Goal: Information Seeking & Learning: Learn about a topic

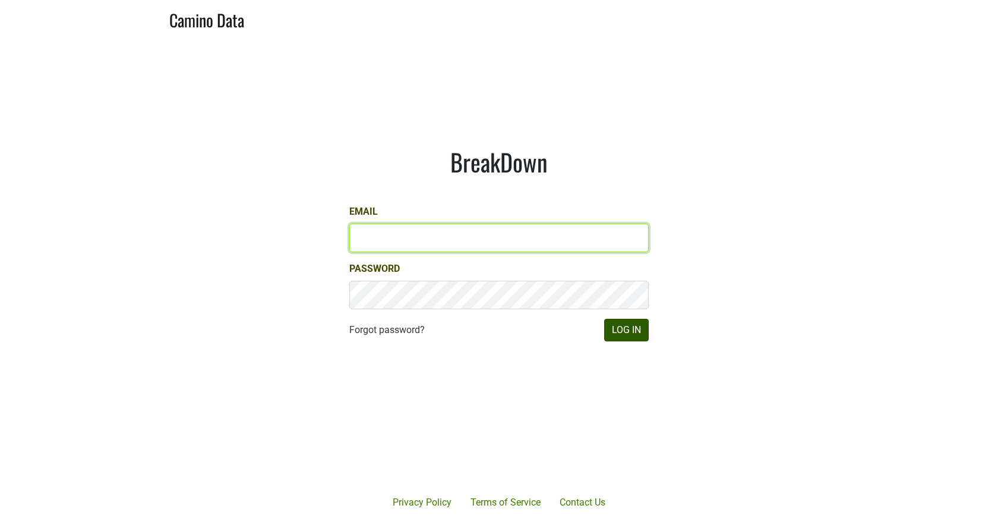
type input "[EMAIL_ADDRESS][DOMAIN_NAME]"
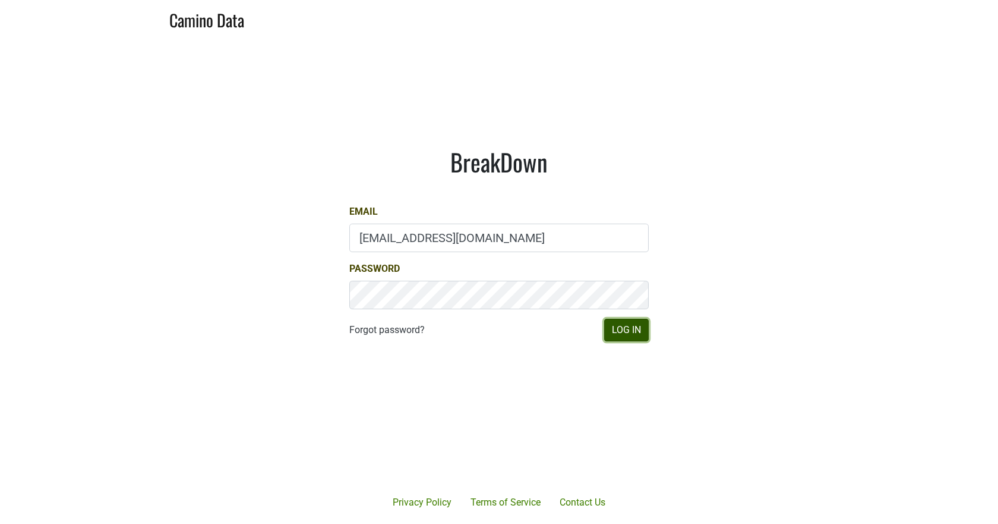
click at [636, 335] on button "Log In" at bounding box center [626, 330] width 45 height 23
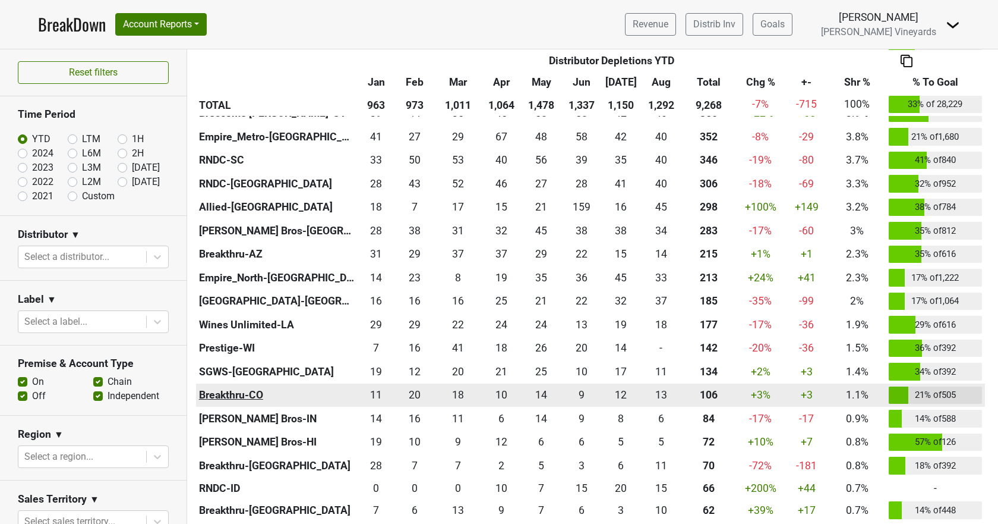
scroll to position [713, 0]
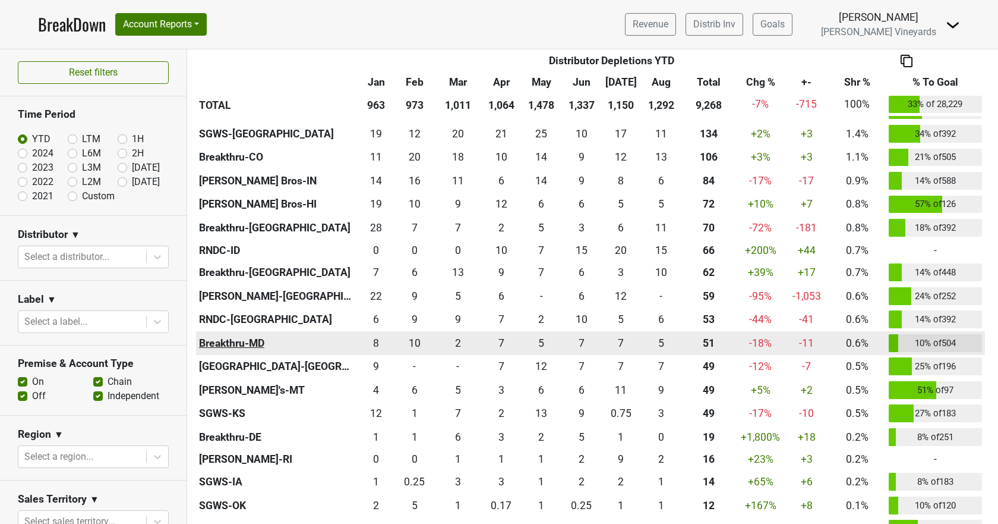
click at [226, 339] on th "Breakthru-MD" at bounding box center [276, 343] width 161 height 24
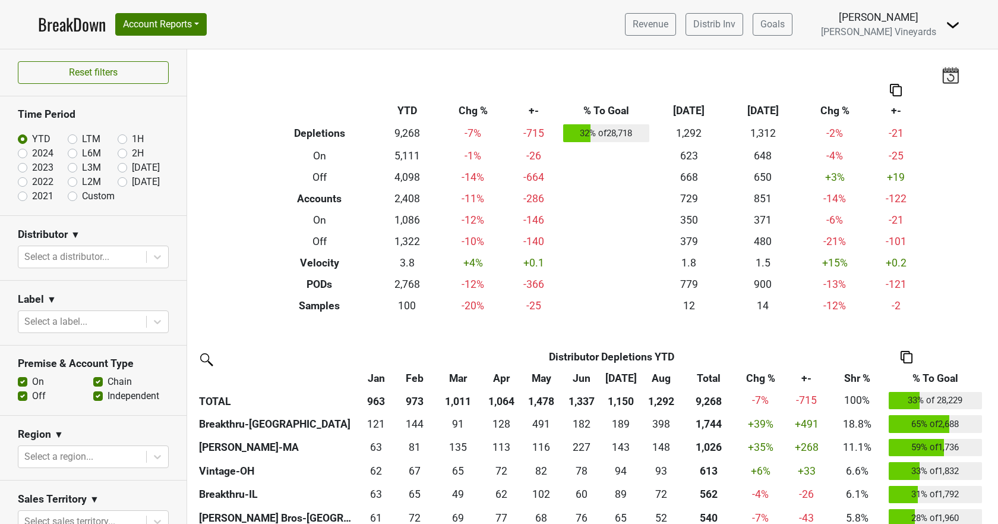
scroll to position [0, 0]
click at [70, 19] on link "BreakDown" at bounding box center [72, 24] width 68 height 25
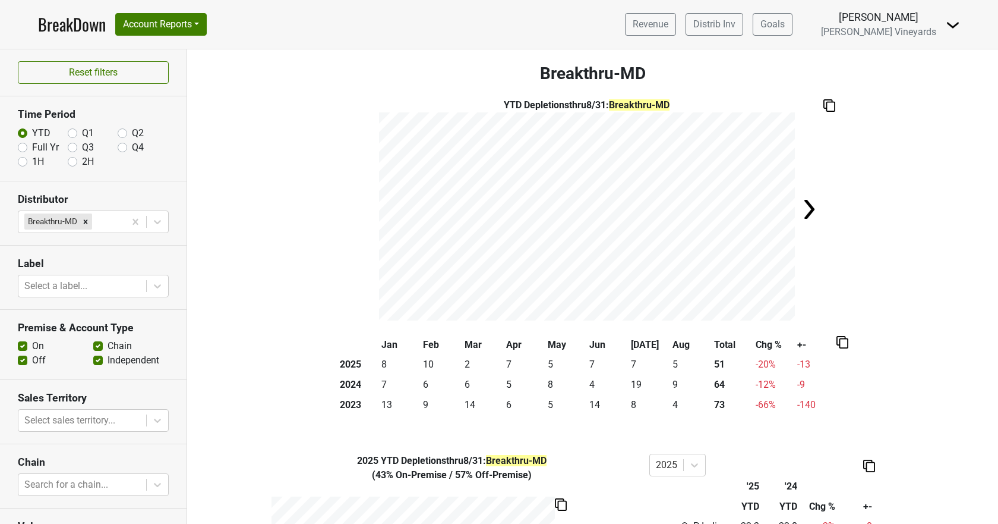
click at [86, 27] on link "BreakDown" at bounding box center [72, 24] width 68 height 25
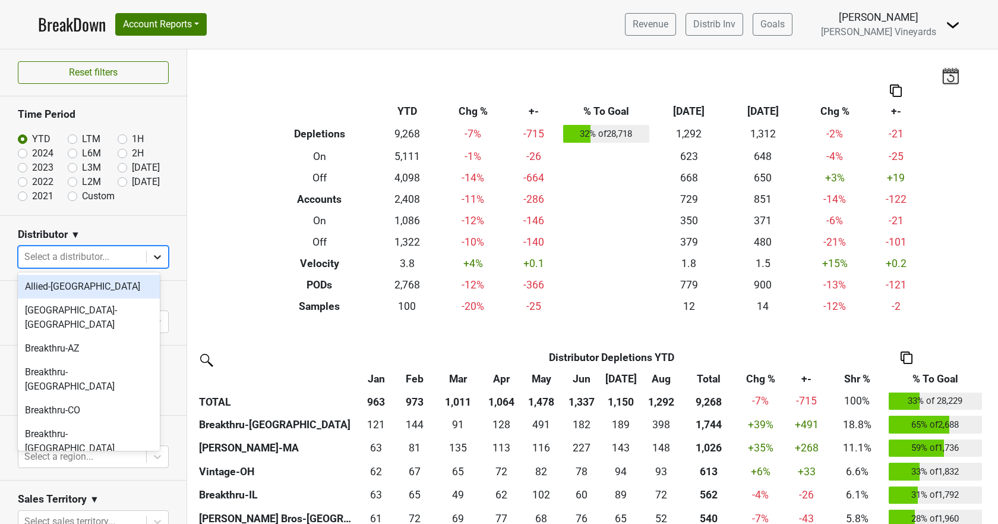
click at [153, 256] on icon at bounding box center [158, 257] width 12 height 12
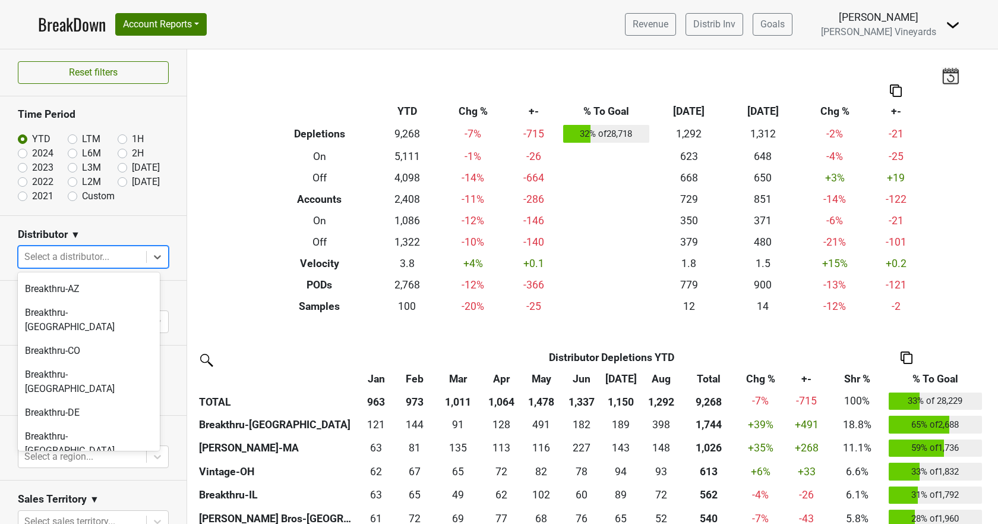
click at [81, 486] on div "Breakthru-MD" at bounding box center [89, 498] width 142 height 24
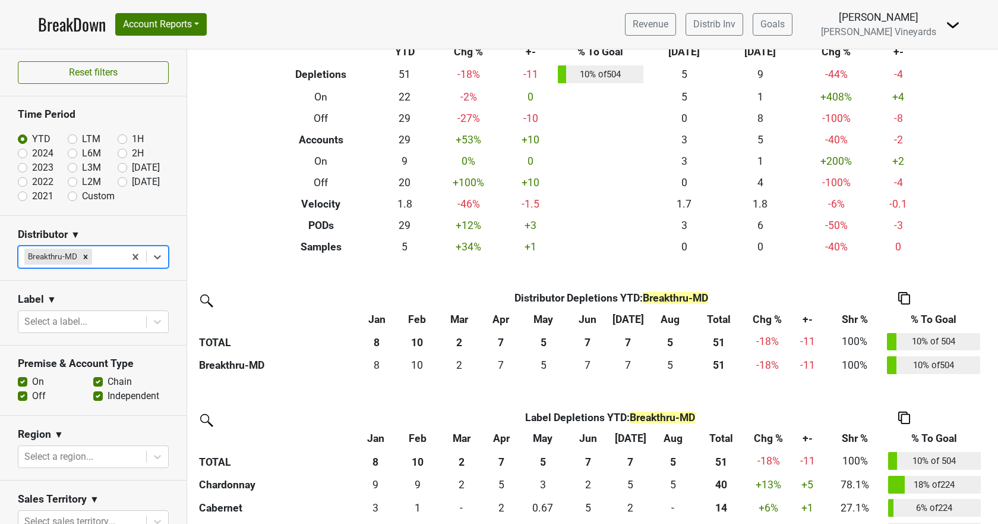
scroll to position [109, 0]
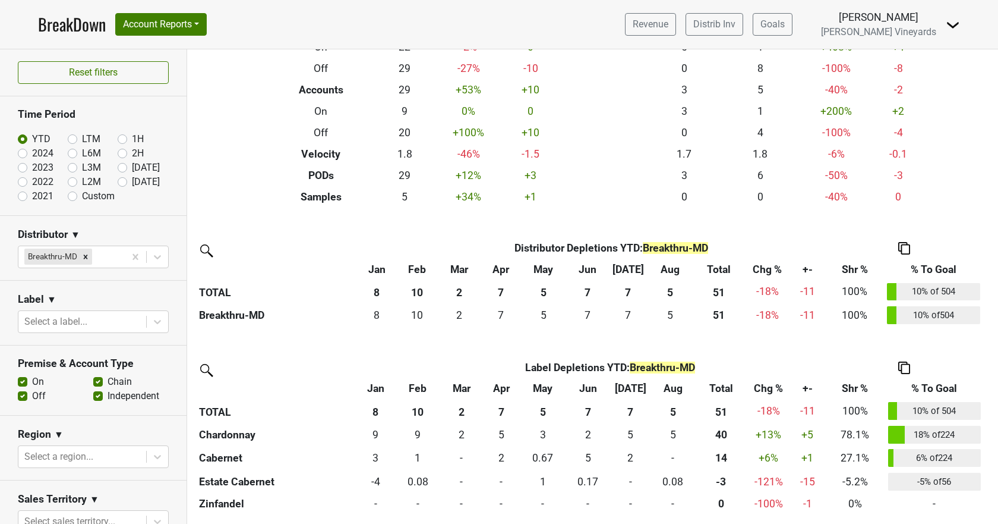
click at [908, 248] on img at bounding box center [905, 248] width 12 height 12
click at [888, 193] on div "Copy as Image" at bounding box center [903, 192] width 61 height 17
click at [903, 367] on img at bounding box center [905, 367] width 12 height 12
click at [892, 313] on div "Copy as Image" at bounding box center [903, 311] width 61 height 17
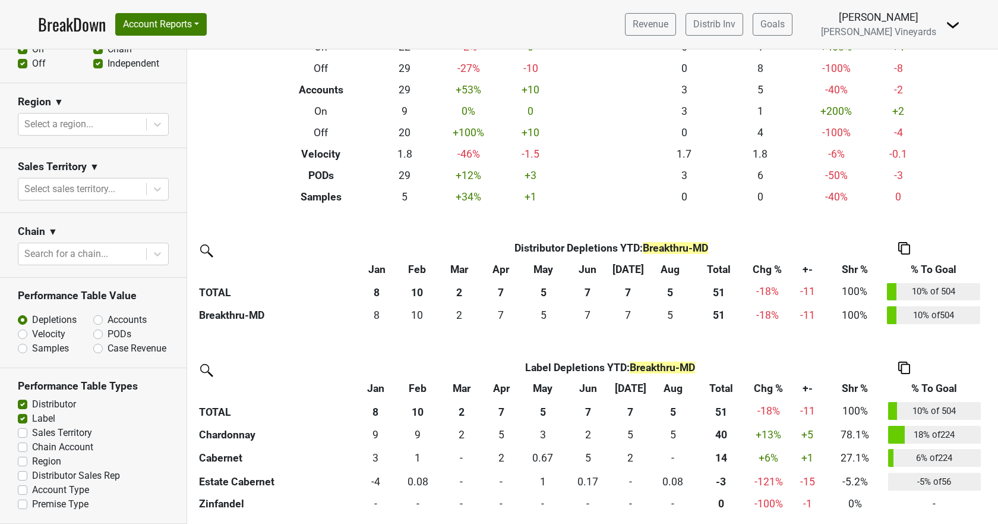
scroll to position [0, 0]
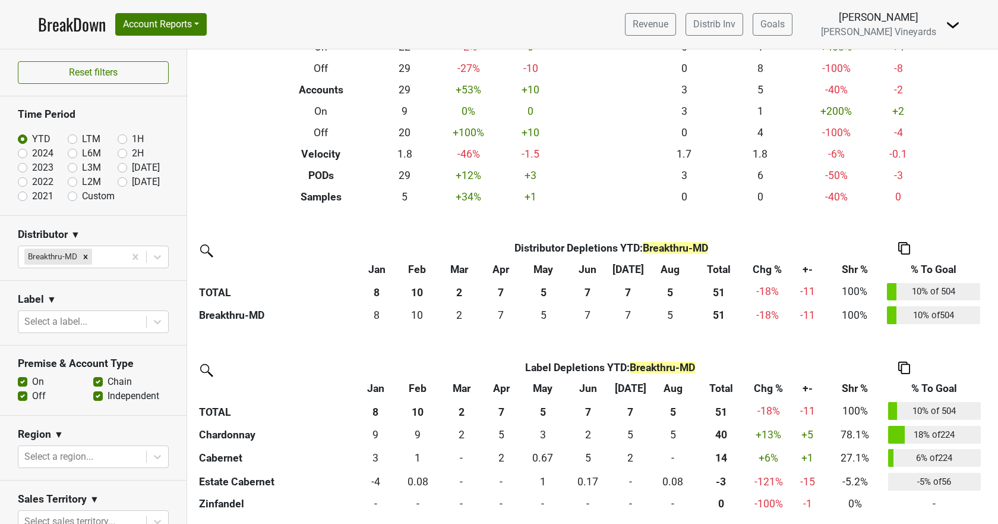
click at [68, 27] on link "BreakDown" at bounding box center [72, 24] width 68 height 25
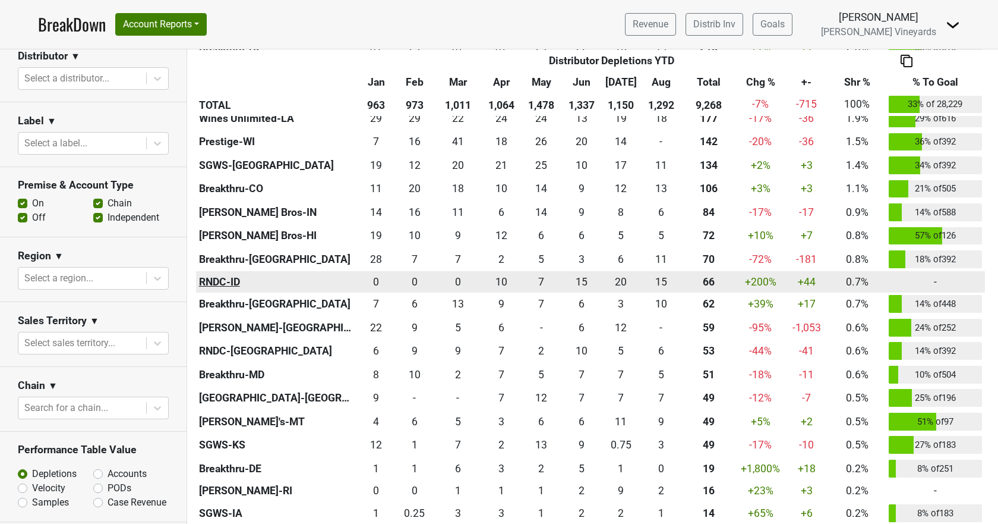
scroll to position [773, 0]
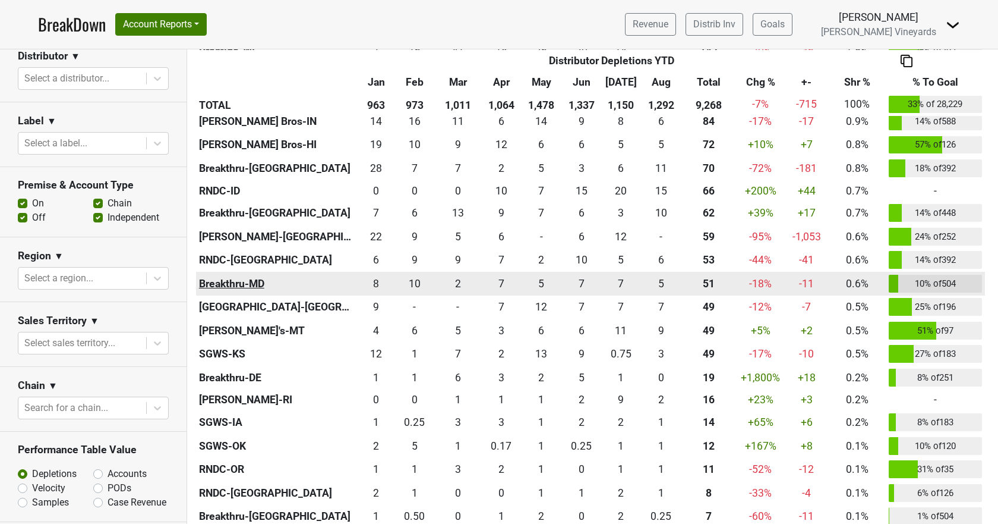
click at [247, 276] on th "Breakthru-MD" at bounding box center [276, 284] width 161 height 24
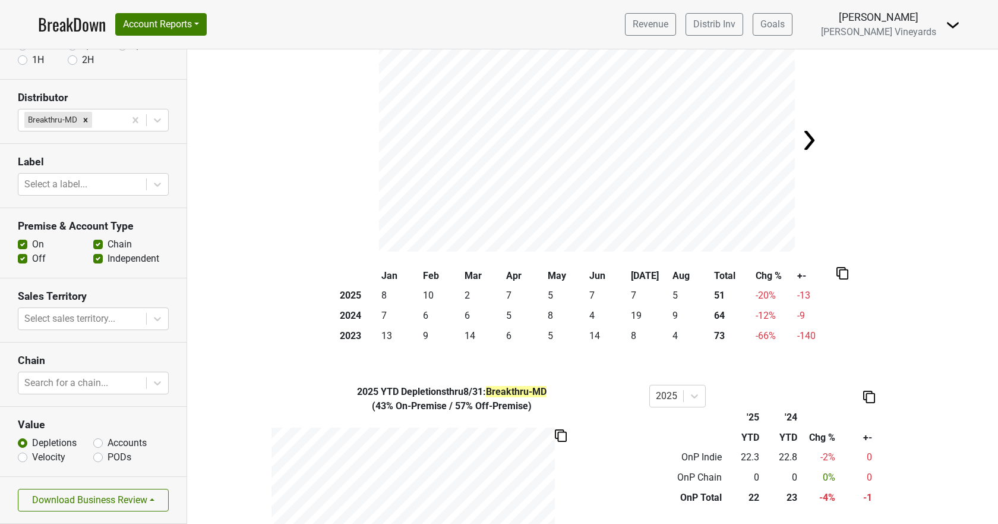
scroll to position [59, 0]
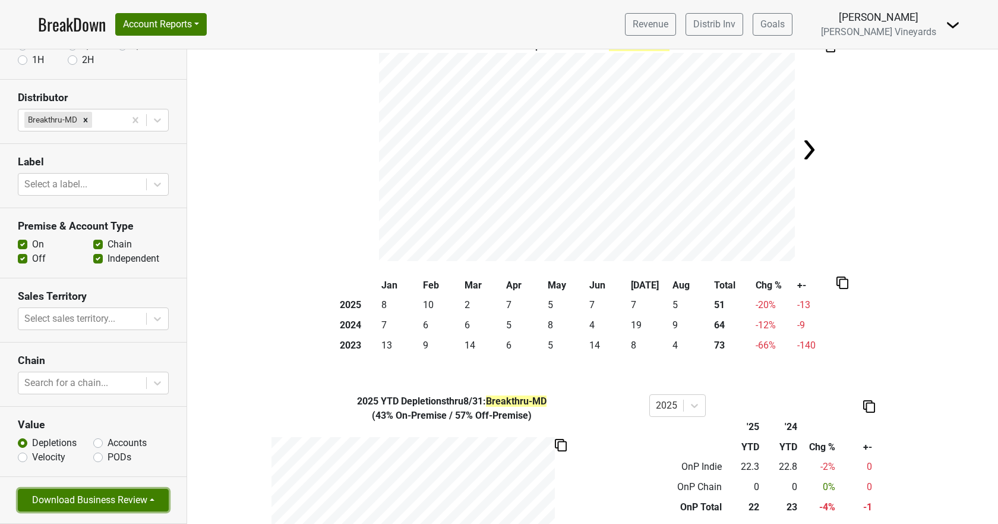
click at [86, 499] on button "Download Business Review" at bounding box center [93, 499] width 151 height 23
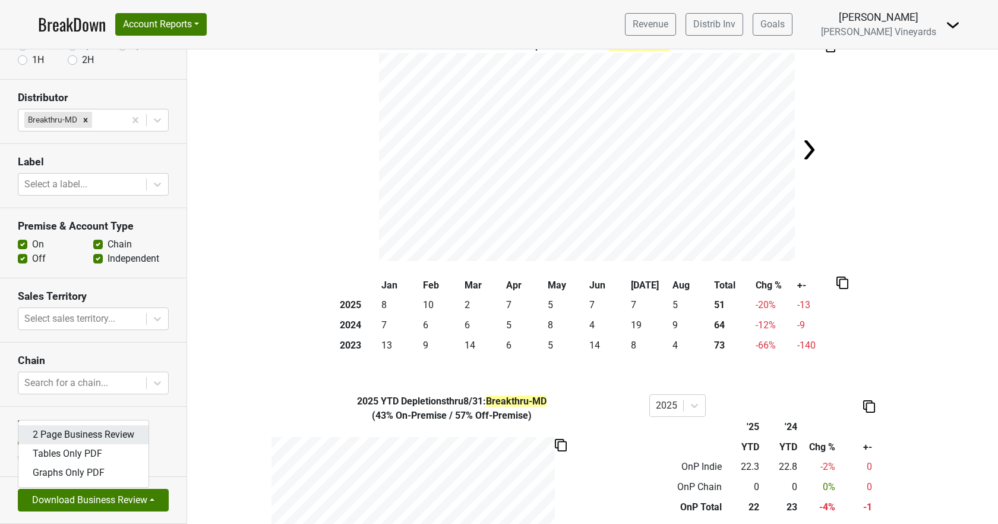
click at [108, 437] on link "2 Page Business Review" at bounding box center [83, 434] width 130 height 19
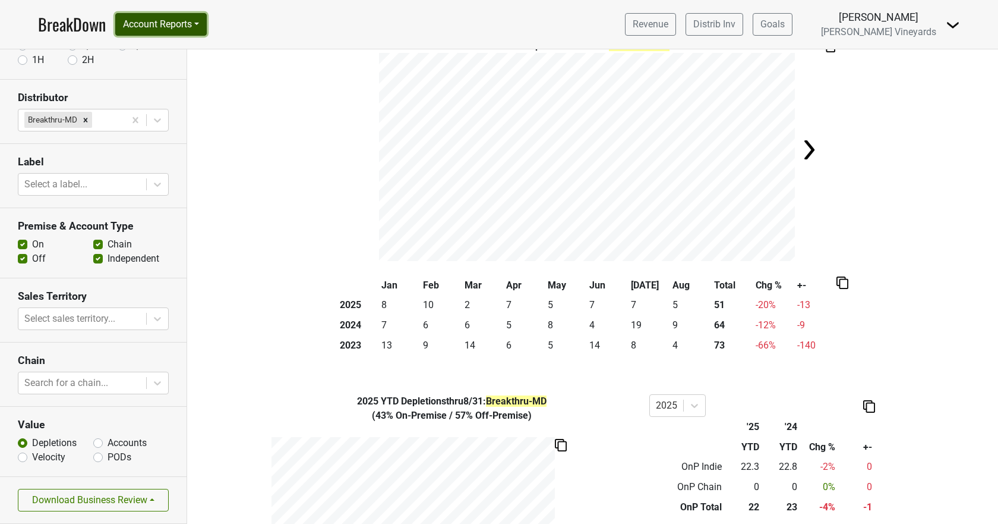
click at [150, 20] on button "Account Reports" at bounding box center [161, 24] width 92 height 23
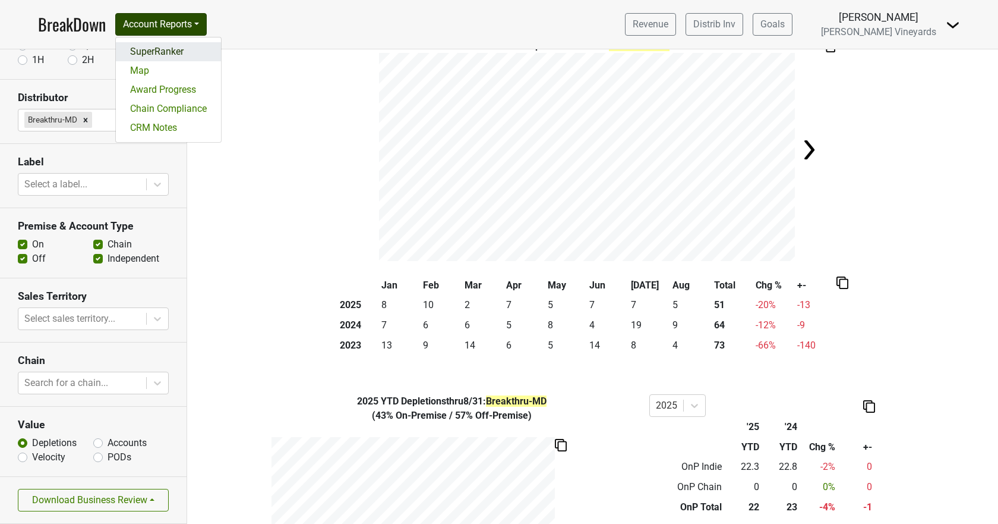
click at [152, 53] on link "SuperRanker" at bounding box center [168, 51] width 105 height 19
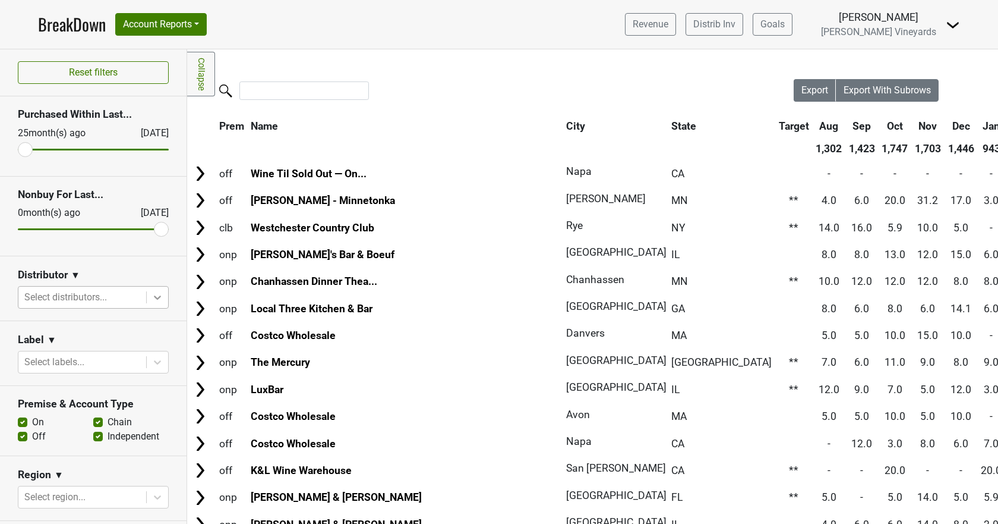
click at [152, 294] on icon at bounding box center [158, 297] width 12 height 12
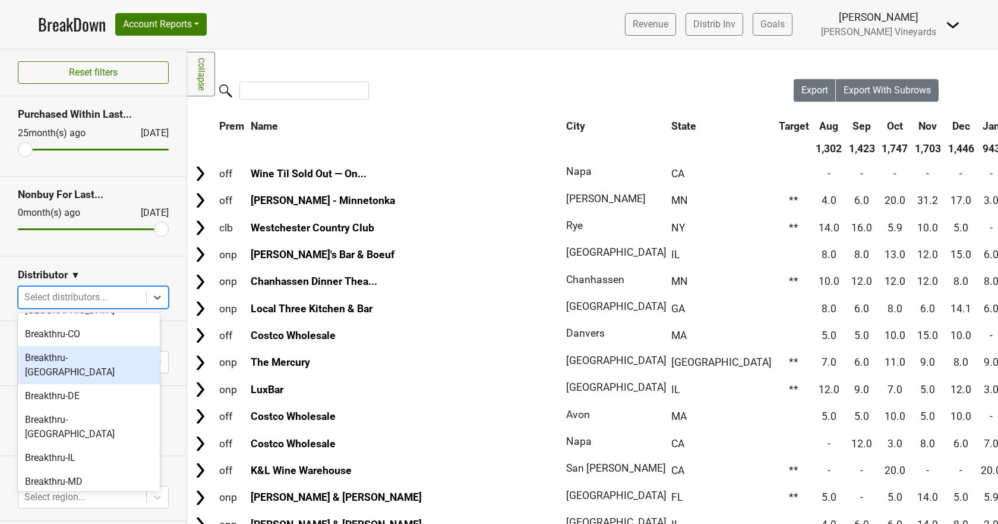
scroll to position [119, 0]
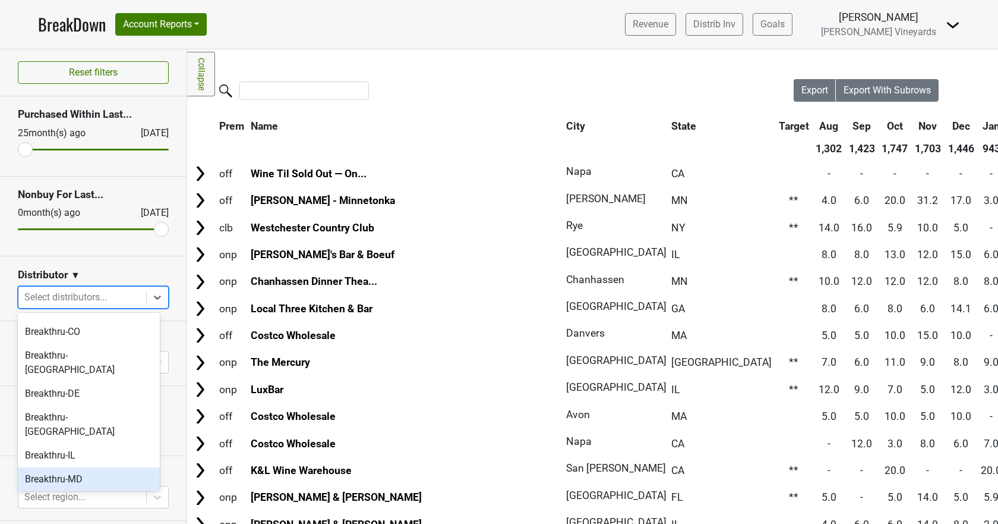
click at [93, 467] on div "Breakthru-MD" at bounding box center [89, 479] width 142 height 24
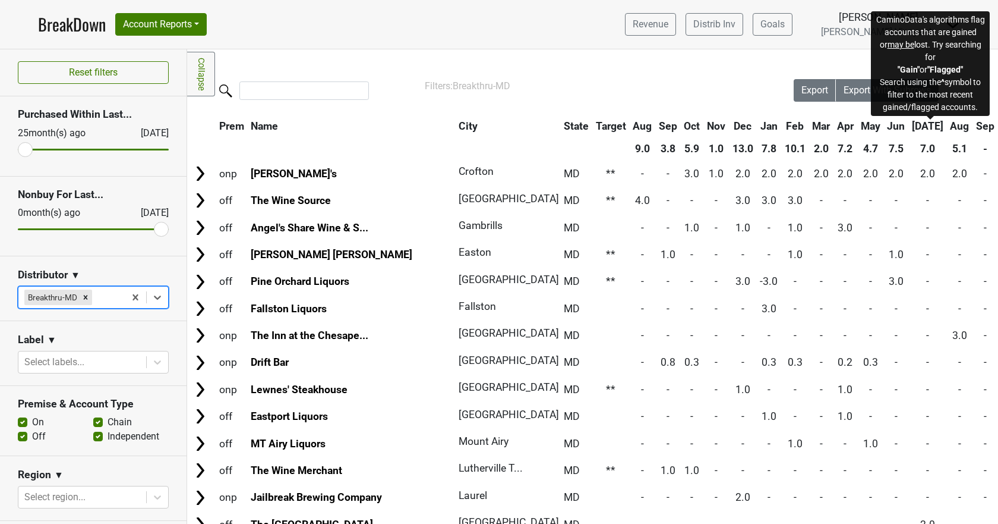
click at [998, 124] on span "Status" at bounding box center [1016, 126] width 30 height 12
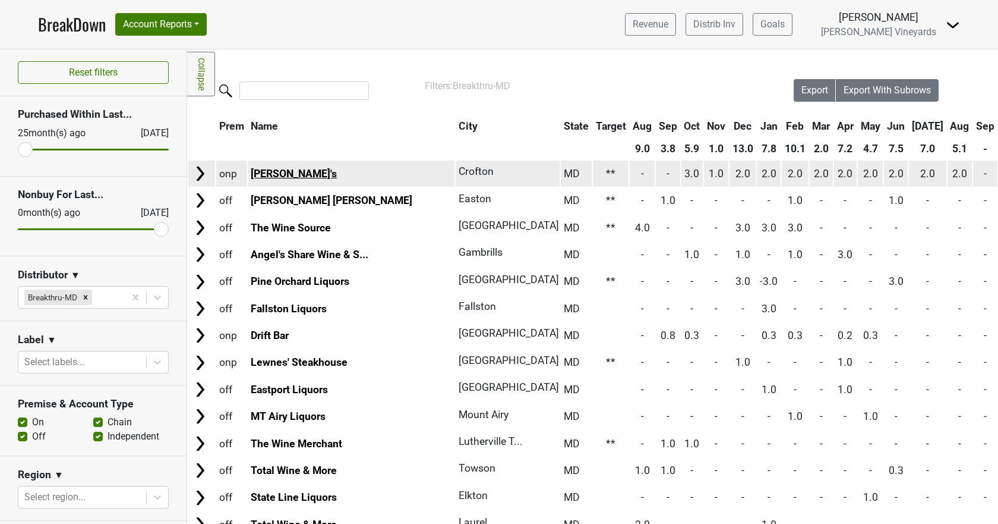
click at [280, 172] on link "[PERSON_NAME]'s" at bounding box center [294, 174] width 86 height 12
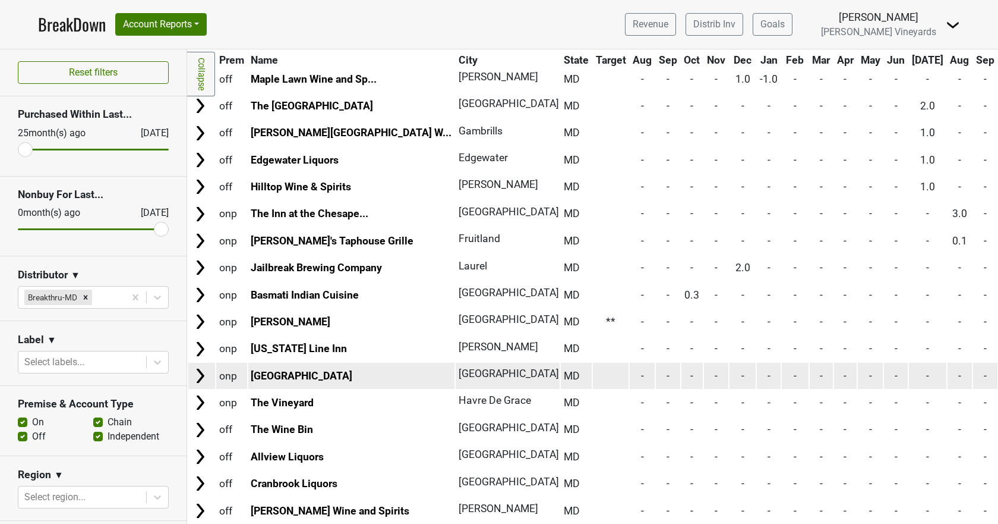
scroll to position [773, 0]
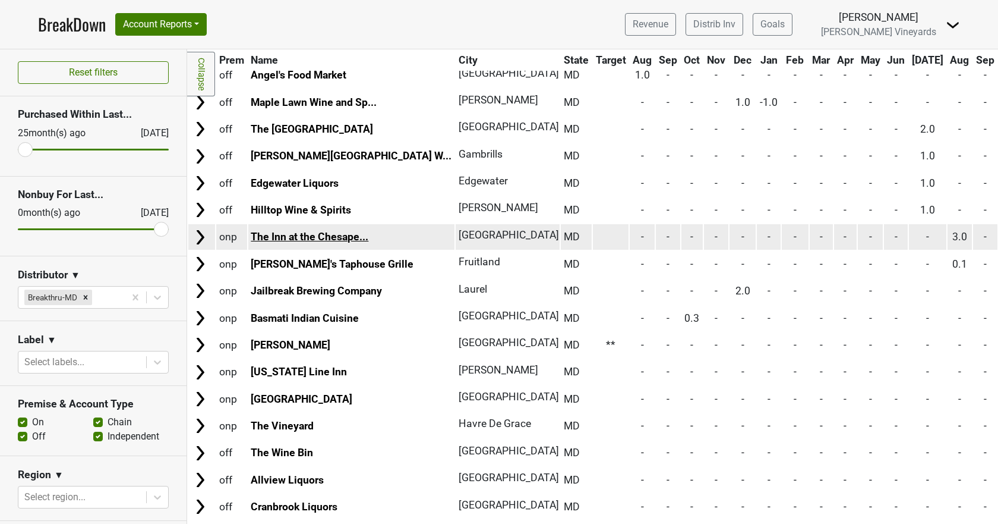
click at [309, 234] on link "The Inn at the Chesape..." at bounding box center [310, 237] width 118 height 12
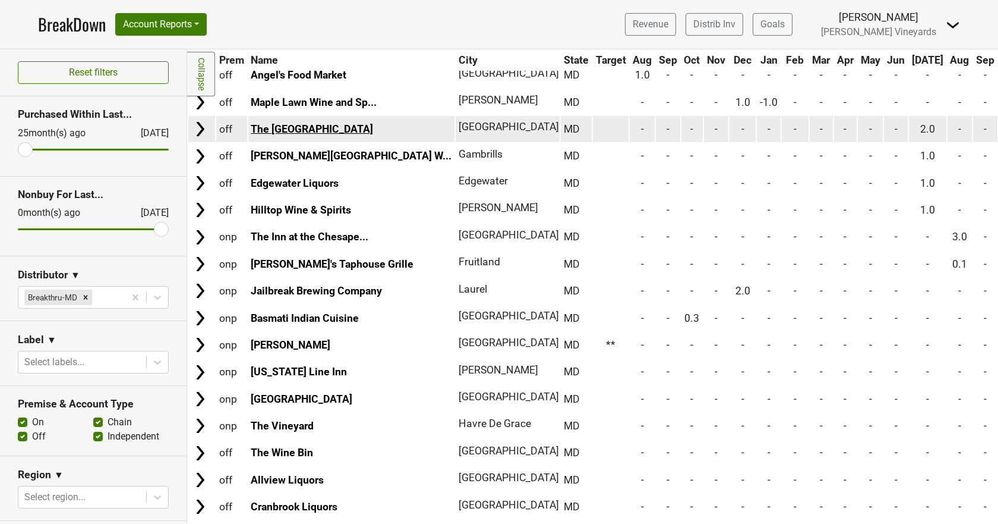
click at [303, 128] on link "The North East Store" at bounding box center [312, 129] width 122 height 12
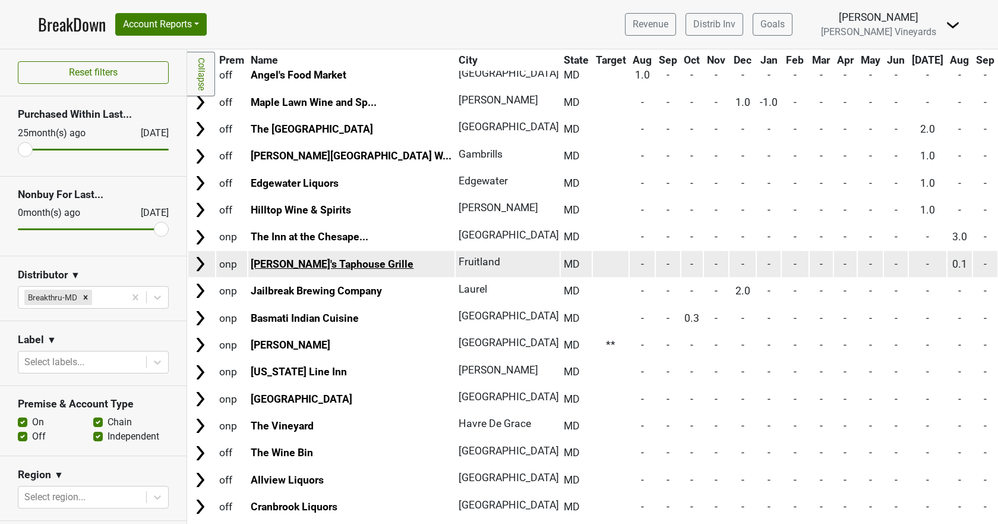
click at [270, 260] on link "Adam's Taphouse Grille" at bounding box center [332, 264] width 163 height 12
click at [300, 268] on link "Adam's Taphouse Grille" at bounding box center [332, 264] width 163 height 12
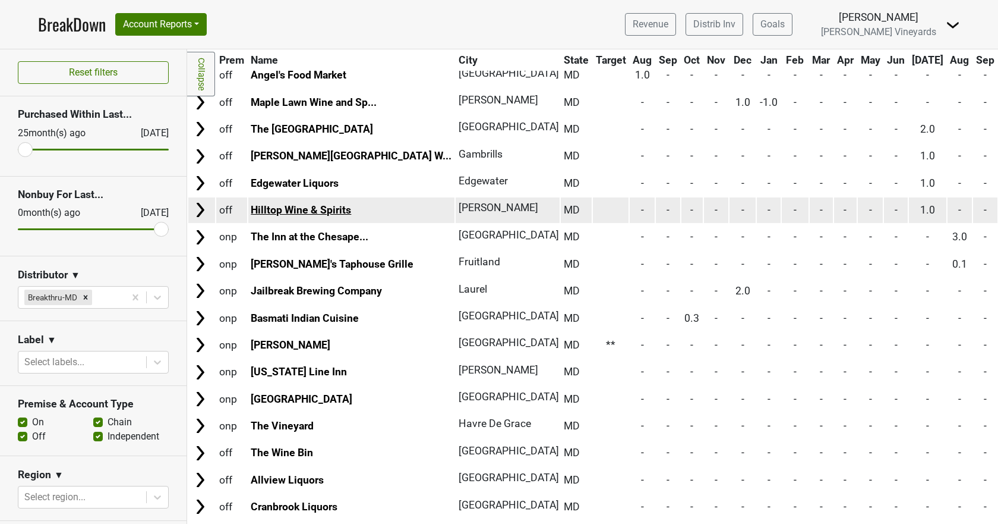
click at [328, 211] on link "Hilltop Wine & Spirits" at bounding box center [301, 210] width 100 height 12
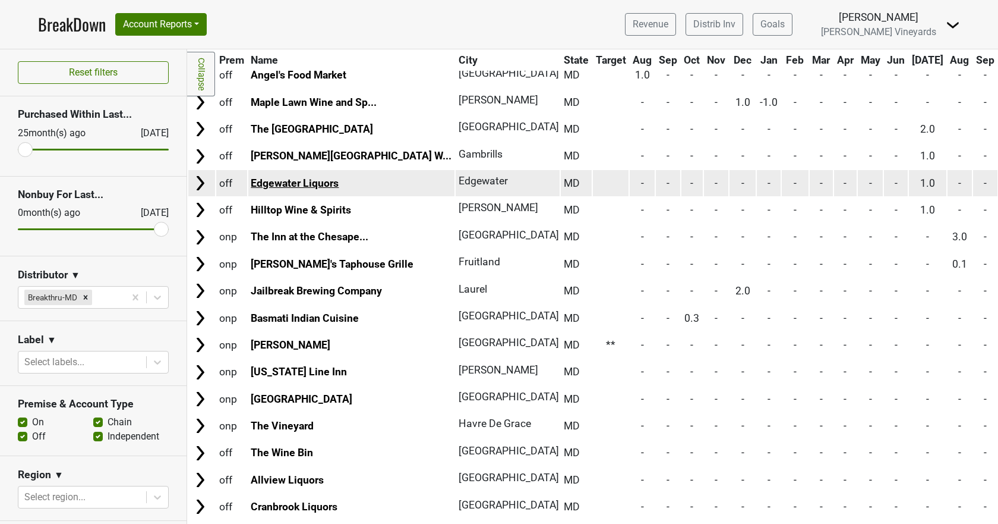
click at [298, 183] on link "Edgewater Liquors" at bounding box center [295, 183] width 88 height 12
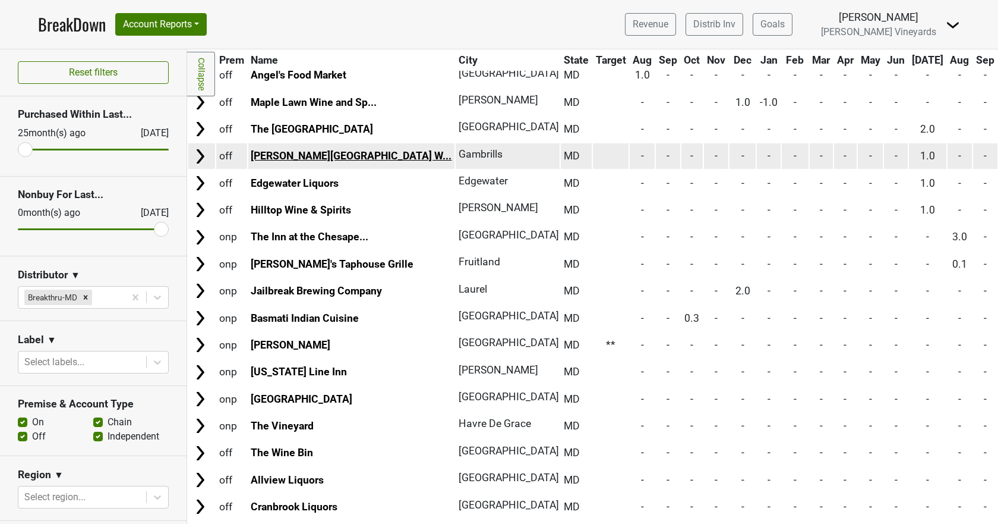
click at [306, 160] on link "Waugh Chapel Village W..." at bounding box center [351, 156] width 201 height 12
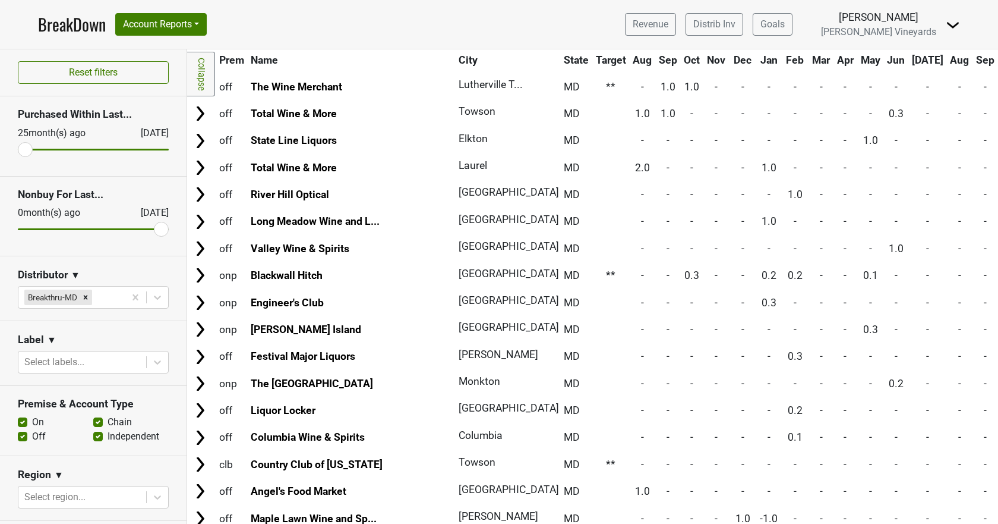
scroll to position [0, 0]
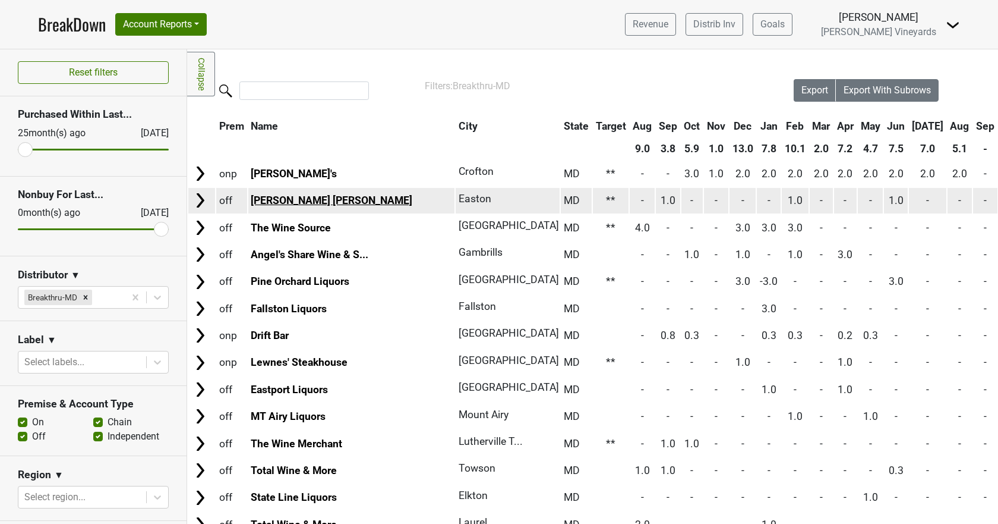
click at [264, 198] on link "[PERSON_NAME] [PERSON_NAME]" at bounding box center [332, 200] width 162 height 12
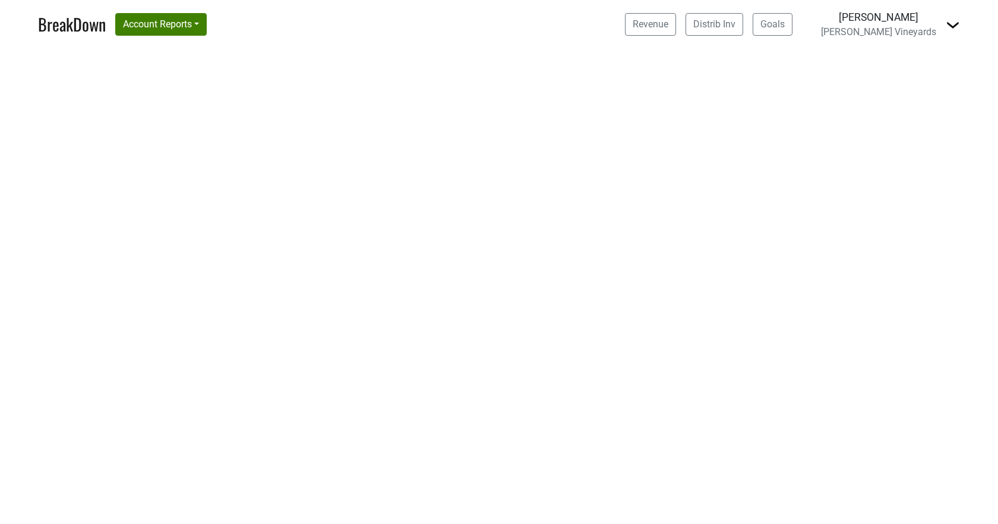
select select "CA"
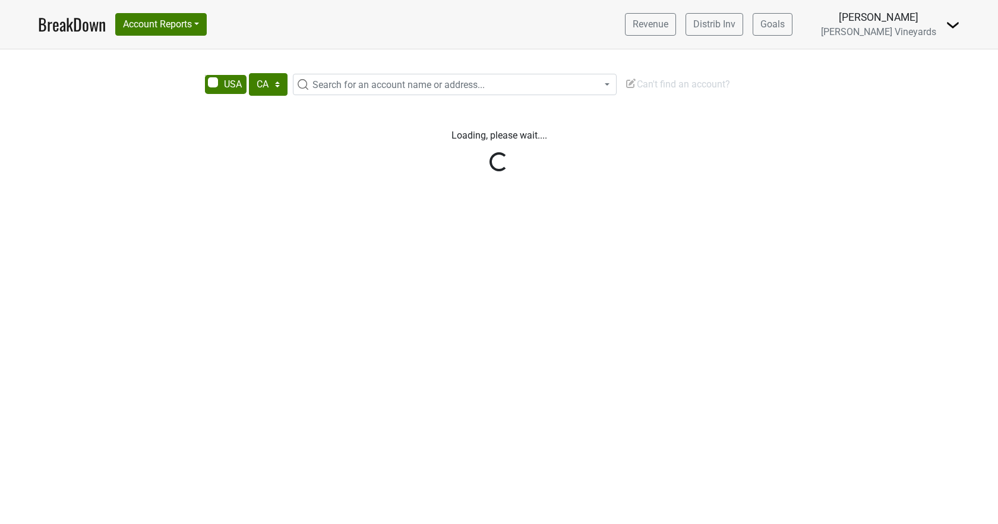
select select "CA"
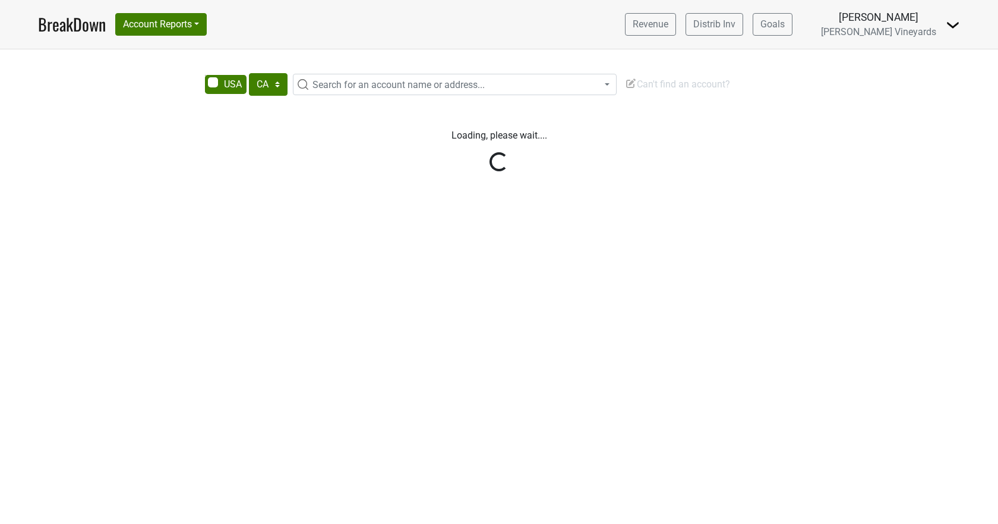
select select "CA"
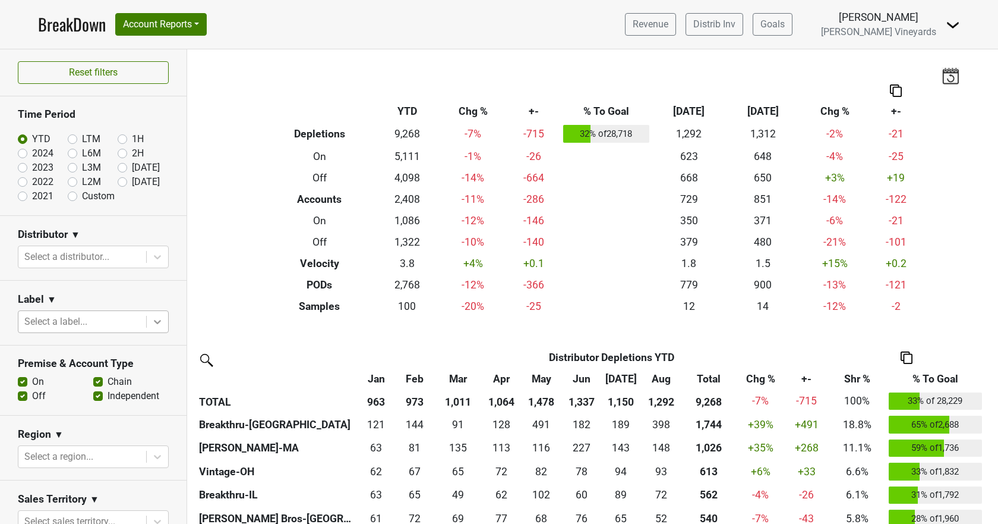
click at [152, 321] on icon at bounding box center [158, 322] width 12 height 12
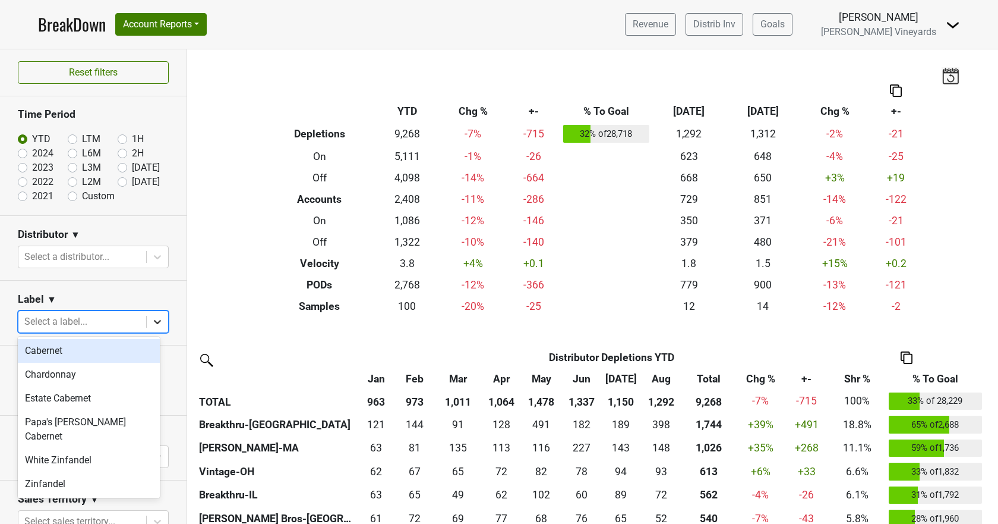
click at [152, 321] on icon at bounding box center [158, 322] width 12 height 12
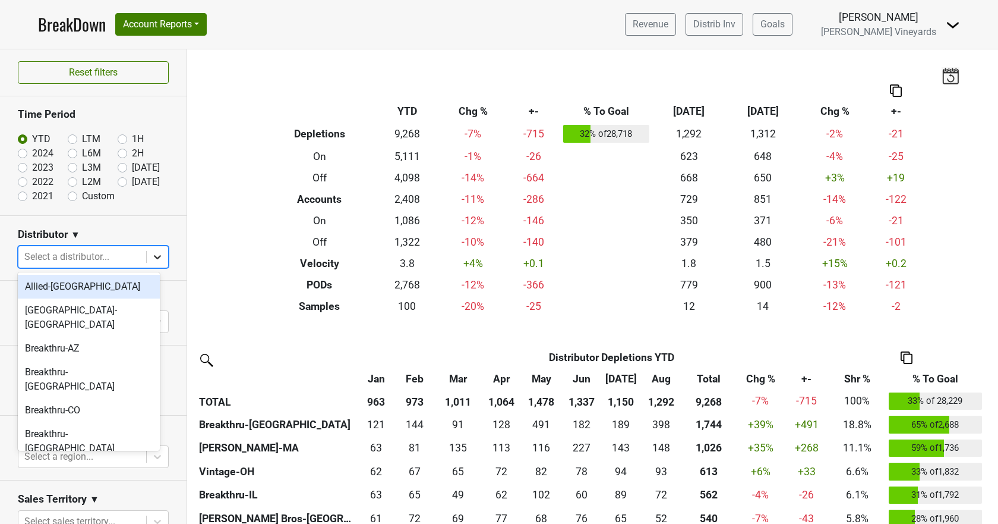
click at [152, 252] on icon at bounding box center [158, 257] width 12 height 12
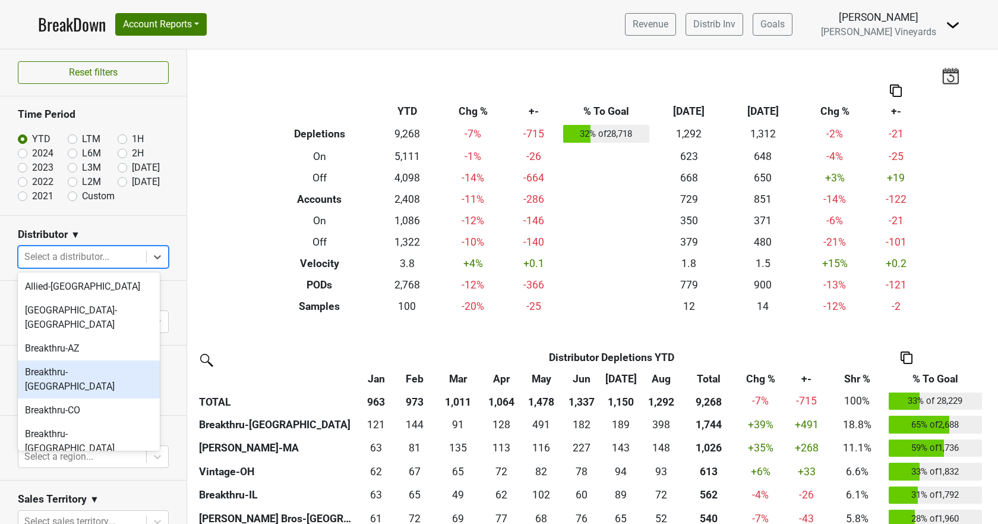
scroll to position [59, 0]
click at [63, 362] on div "Breakthru-[GEOGRAPHIC_DATA]" at bounding box center [89, 381] width 142 height 38
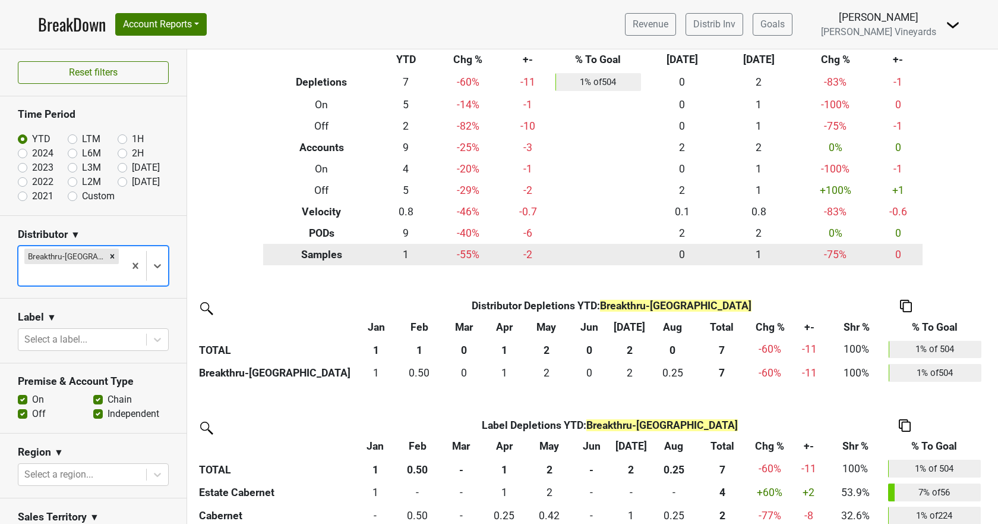
scroll to position [109, 0]
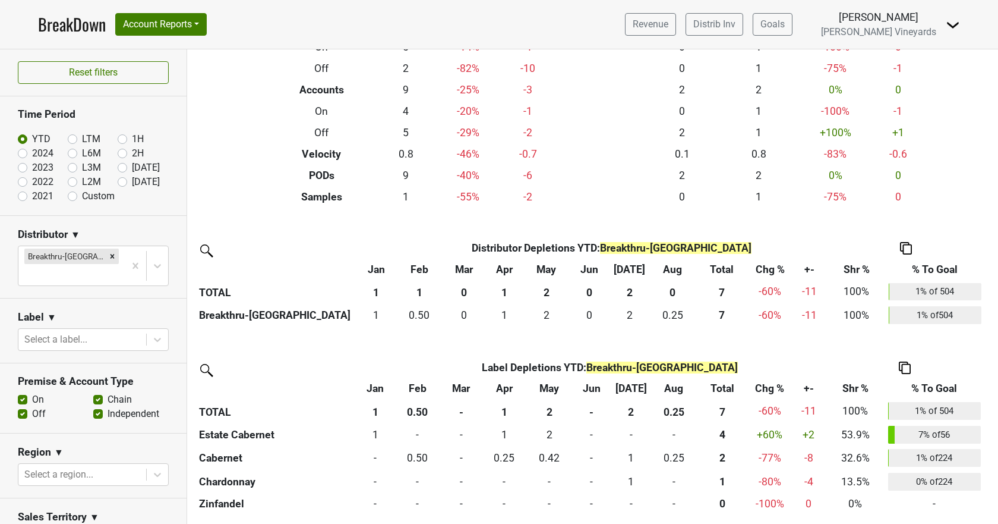
click at [906, 250] on img at bounding box center [906, 248] width 12 height 12
click at [906, 196] on div "Copy as Image" at bounding box center [905, 192] width 61 height 17
click at [901, 367] on img at bounding box center [905, 367] width 12 height 12
click at [900, 316] on div "Copy as Image" at bounding box center [904, 311] width 61 height 17
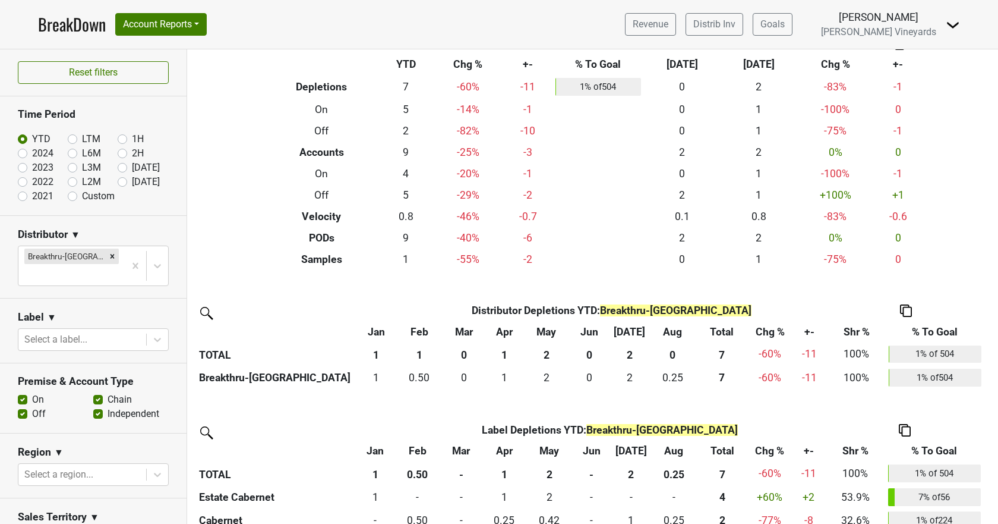
scroll to position [0, 0]
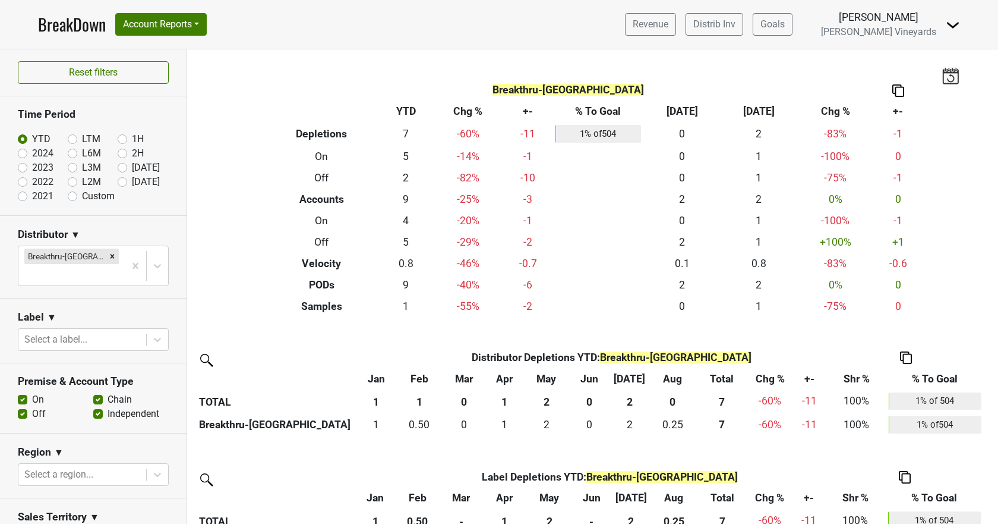
click at [77, 24] on link "BreakDown" at bounding box center [72, 24] width 68 height 25
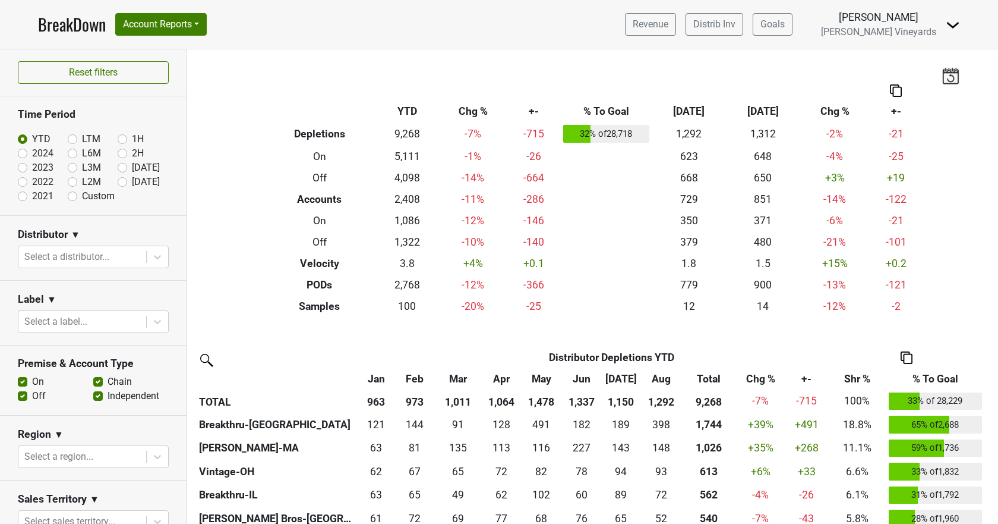
click at [70, 26] on link "BreakDown" at bounding box center [72, 24] width 68 height 25
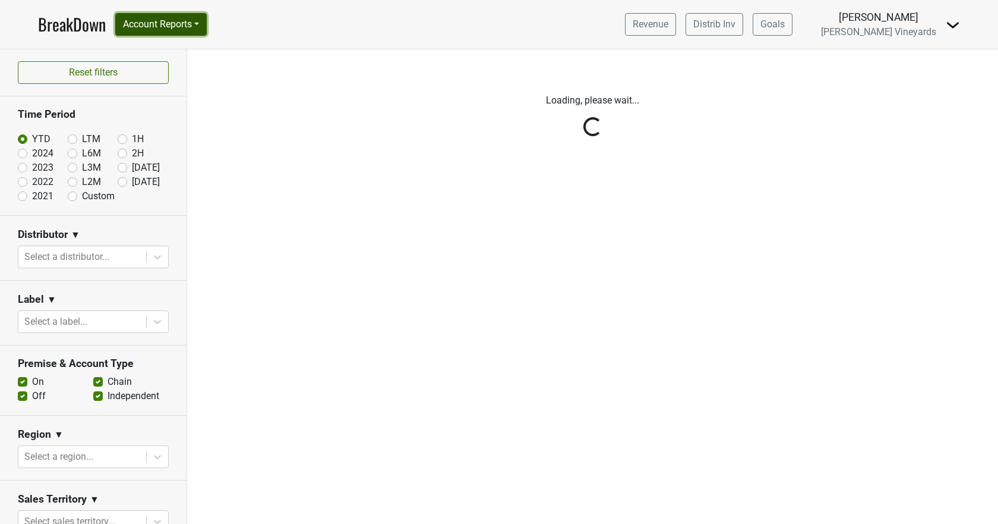
click at [163, 31] on button "Account Reports" at bounding box center [161, 24] width 92 height 23
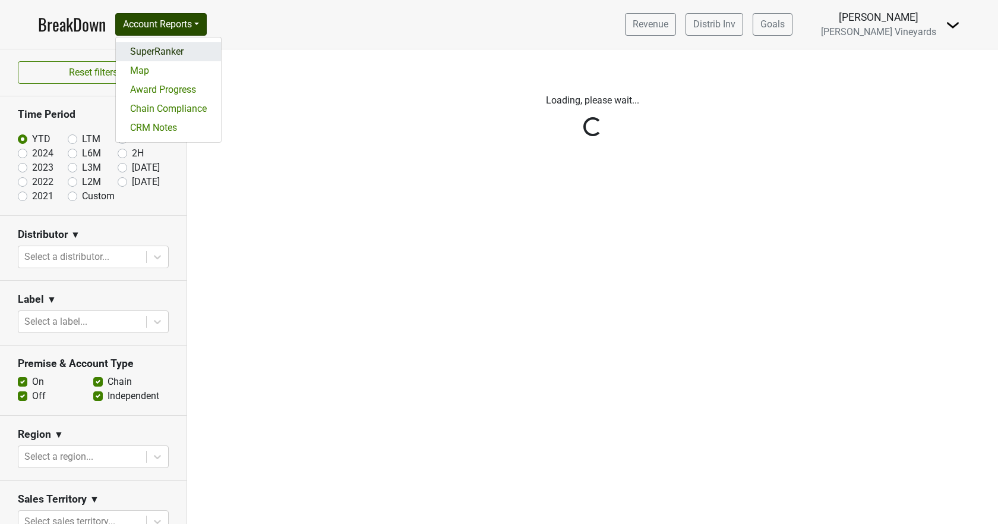
click at [162, 48] on link "SuperRanker" at bounding box center [168, 51] width 105 height 19
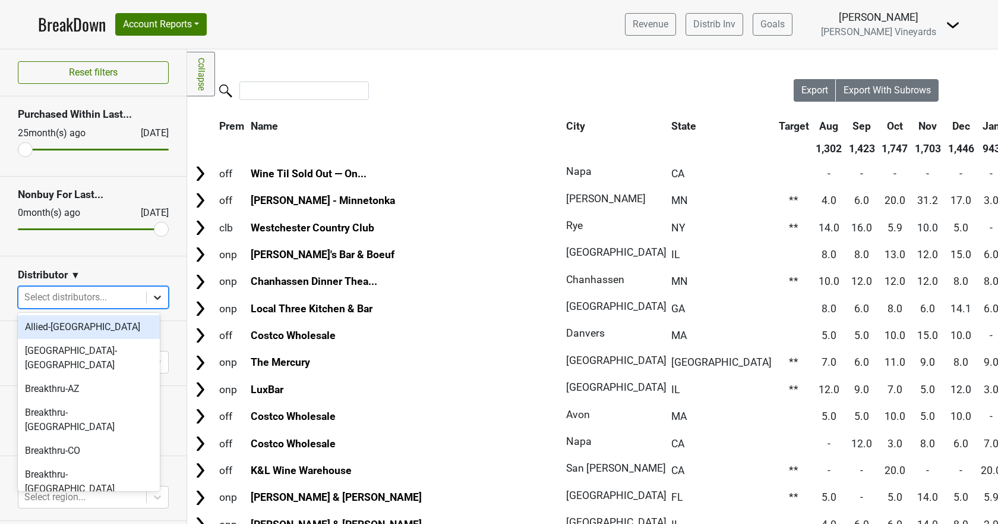
click at [154, 298] on icon at bounding box center [157, 297] width 7 height 4
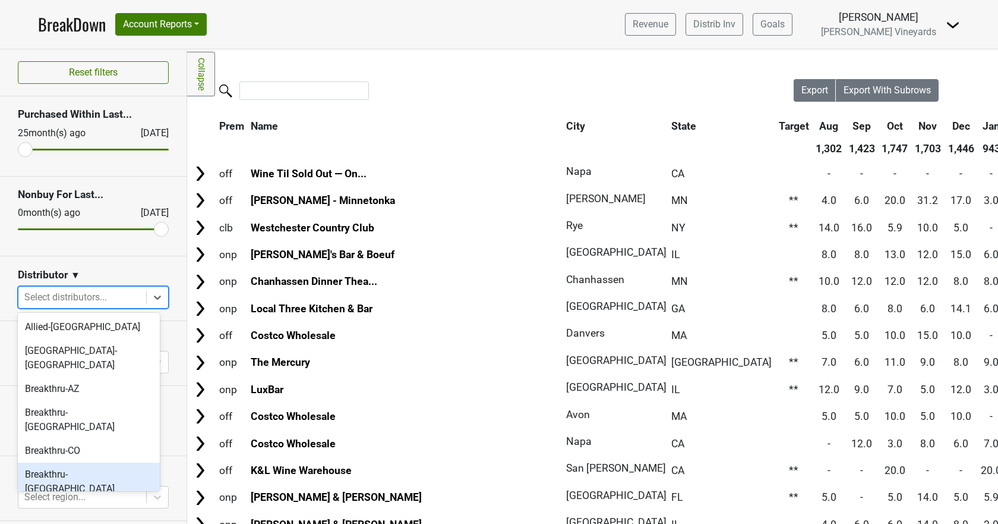
click at [87, 462] on div "Breakthru-[GEOGRAPHIC_DATA]" at bounding box center [89, 481] width 142 height 38
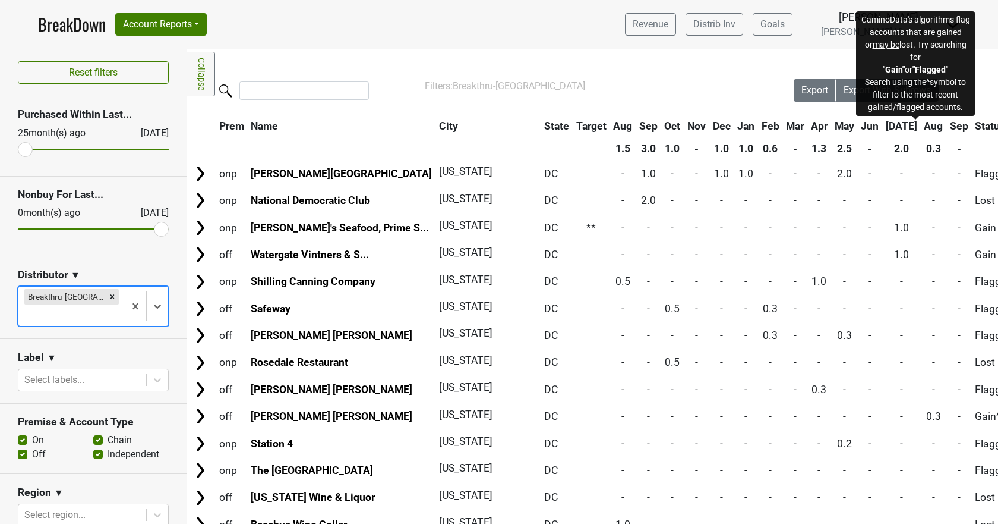
click at [975, 124] on span "Status" at bounding box center [990, 126] width 30 height 12
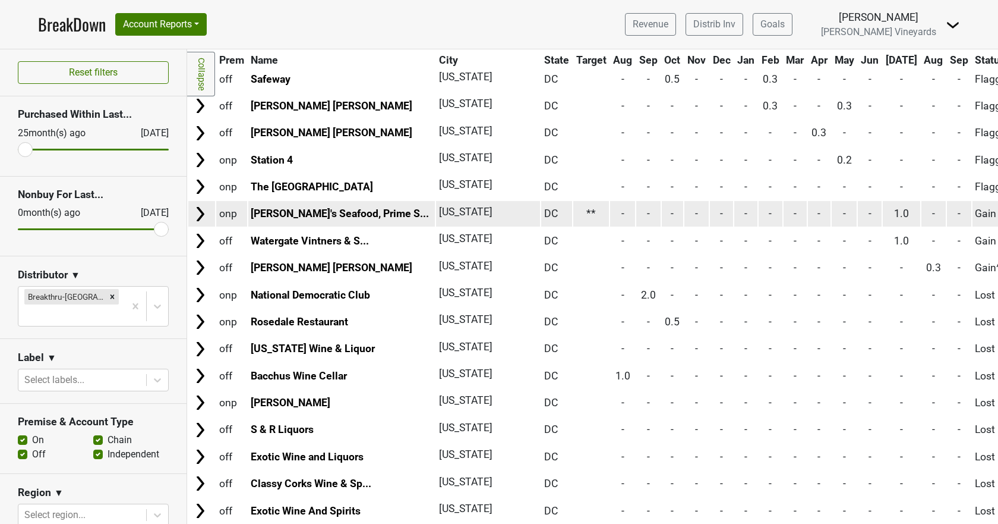
scroll to position [178, 0]
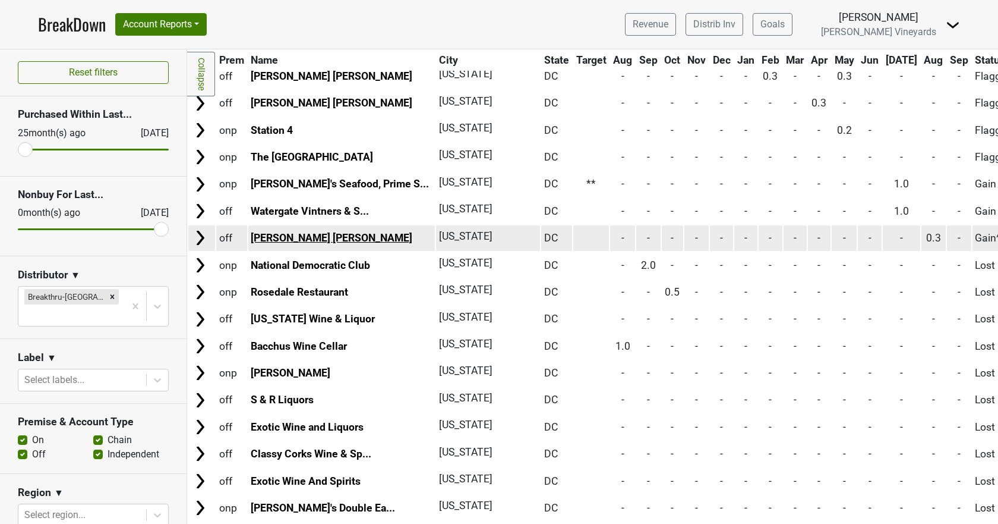
click at [264, 239] on link "[PERSON_NAME] [PERSON_NAME]" at bounding box center [332, 238] width 162 height 12
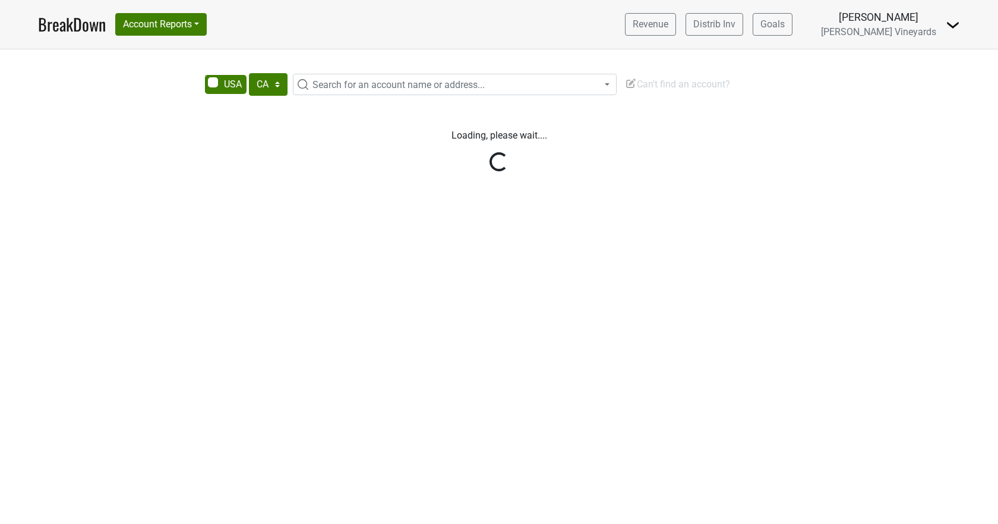
select select "CA"
